Goal: Find specific page/section: Find specific page/section

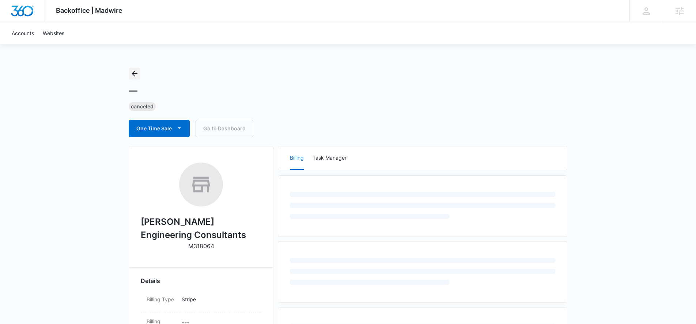
click at [136, 71] on icon "Back" at bounding box center [134, 73] width 9 height 9
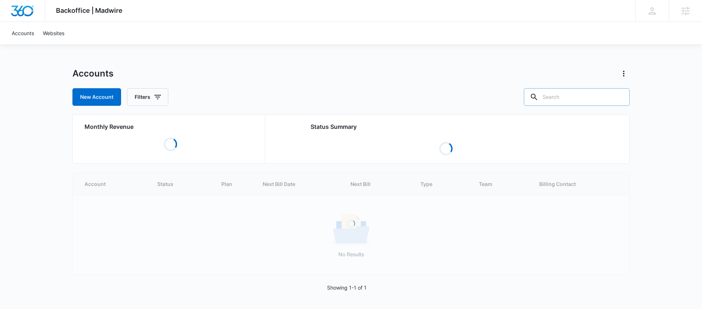
click at [582, 98] on input "text" at bounding box center [577, 97] width 106 height 18
paste input "M329141"
type input "M329141"
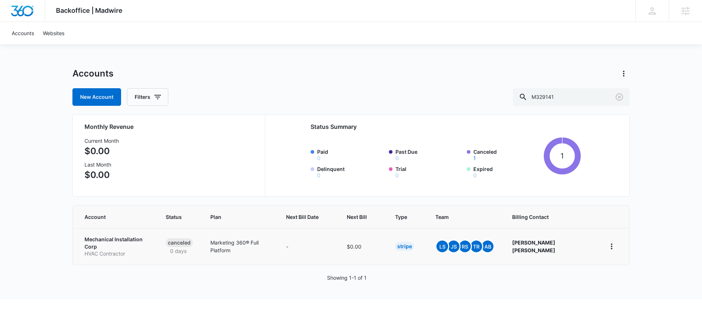
click at [121, 240] on p "Mechanical Installation Corp" at bounding box center [116, 242] width 64 height 14
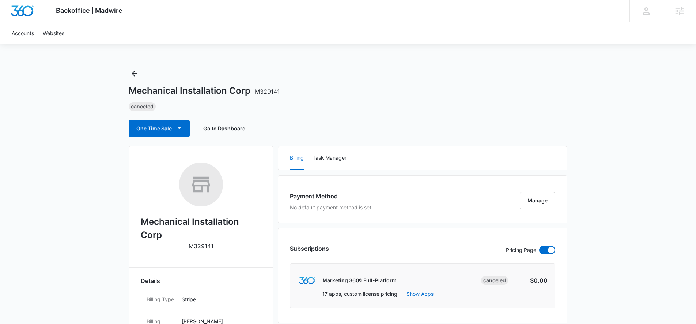
drag, startPoint x: 142, startPoint y: 82, endPoint x: 140, endPoint y: 79, distance: 3.8
click at [142, 82] on div "Mechanical Installation Corp M329141 Canceled One Time Sale Go to Dashboard" at bounding box center [348, 102] width 439 height 69
click at [135, 75] on icon "Back" at bounding box center [134, 73] width 9 height 9
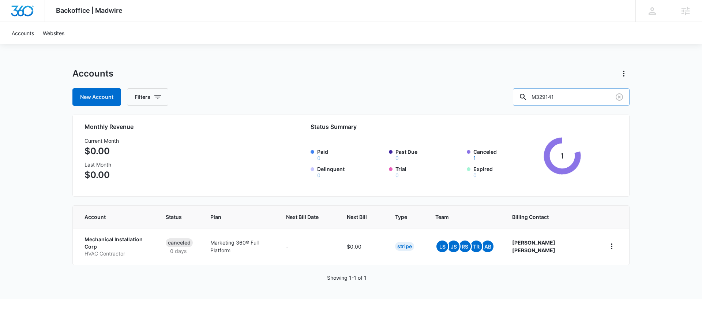
click at [581, 100] on input "M329141" at bounding box center [571, 97] width 117 height 18
paste input "12492"
type input "M312492"
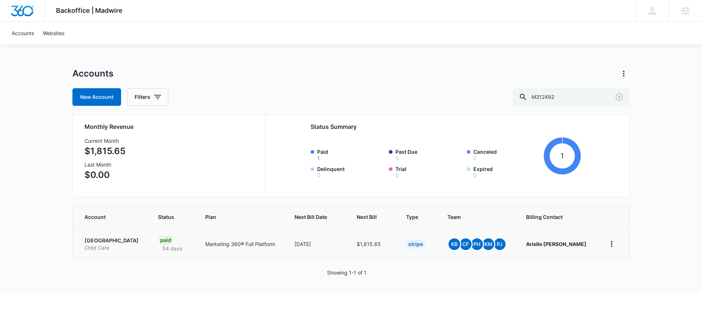
click at [120, 239] on p "[GEOGRAPHIC_DATA]" at bounding box center [112, 240] width 56 height 7
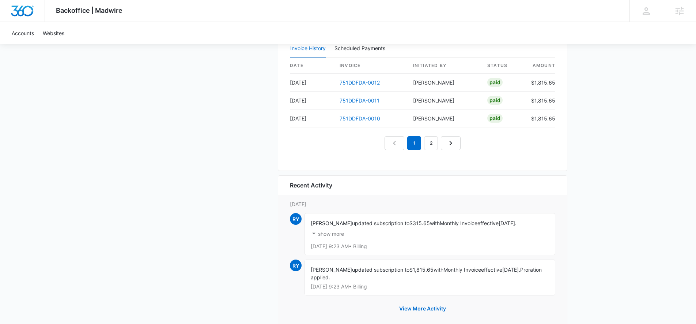
scroll to position [770, 0]
